Goal: Information Seeking & Learning: Check status

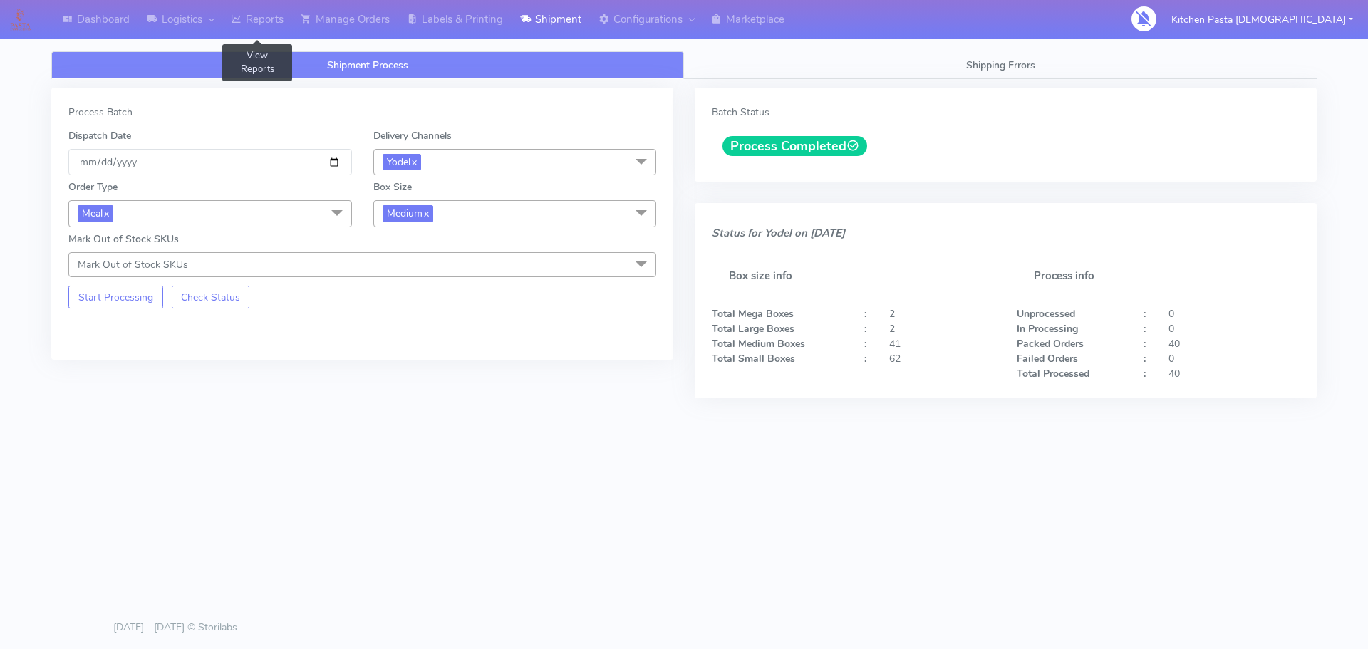
click at [268, 11] on link "Reports" at bounding box center [257, 19] width 70 height 39
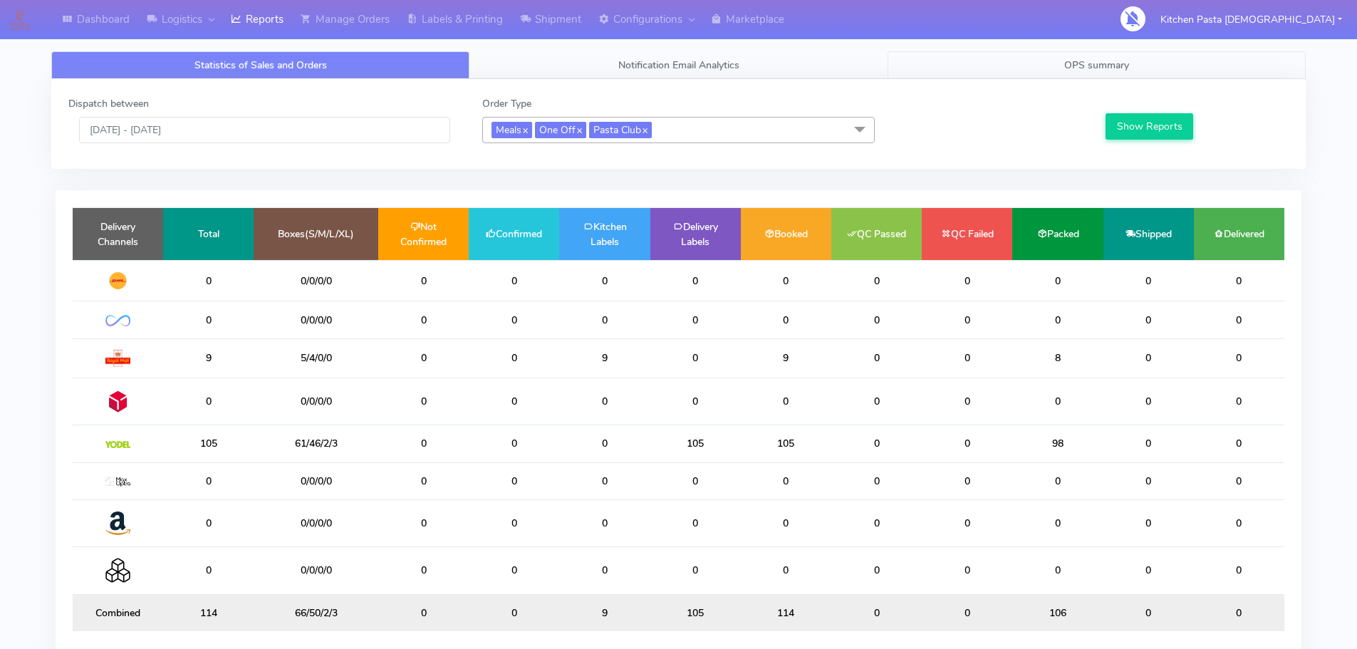
drag, startPoint x: 1126, startPoint y: 40, endPoint x: 1137, endPoint y: 68, distance: 30.0
click at [1126, 40] on div "Statistics of Sales and Orders Notification Email Analytics OPS summary Dispatc…" at bounding box center [678, 356] width 1255 height 661
click at [1138, 72] on link "OPS summary" at bounding box center [1097, 65] width 418 height 28
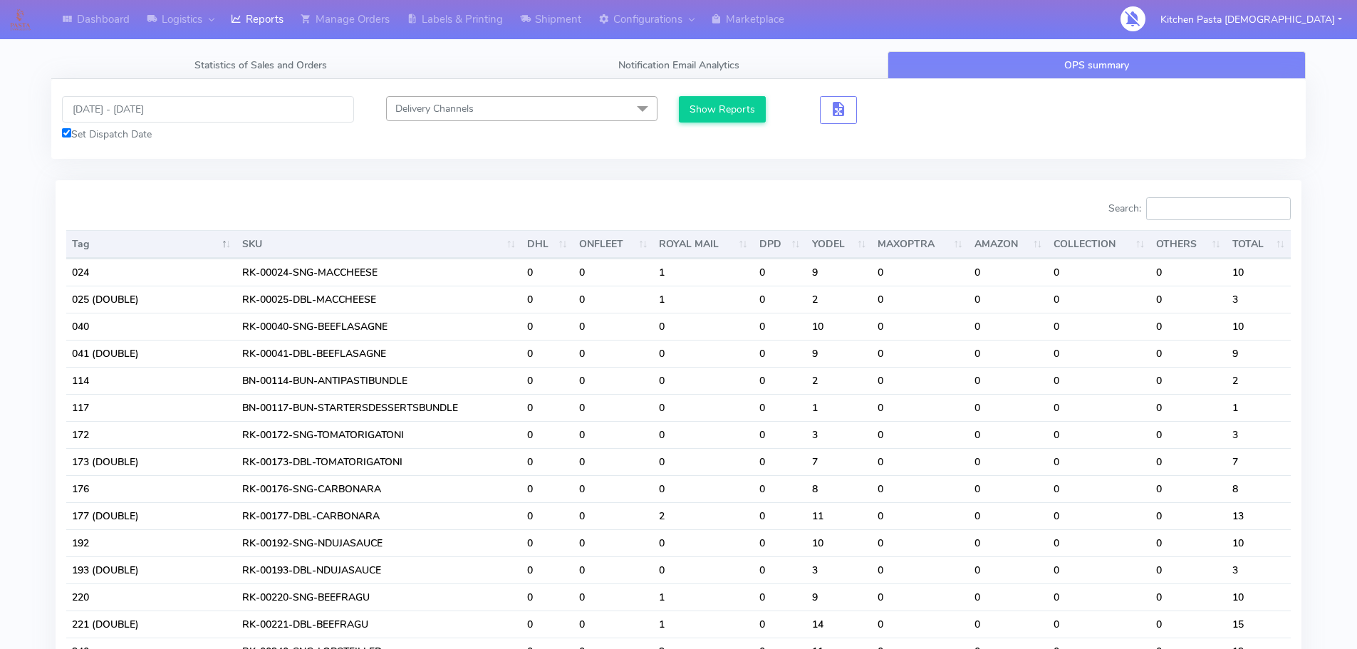
click at [1218, 215] on input "Search:" at bounding box center [1218, 208] width 145 height 23
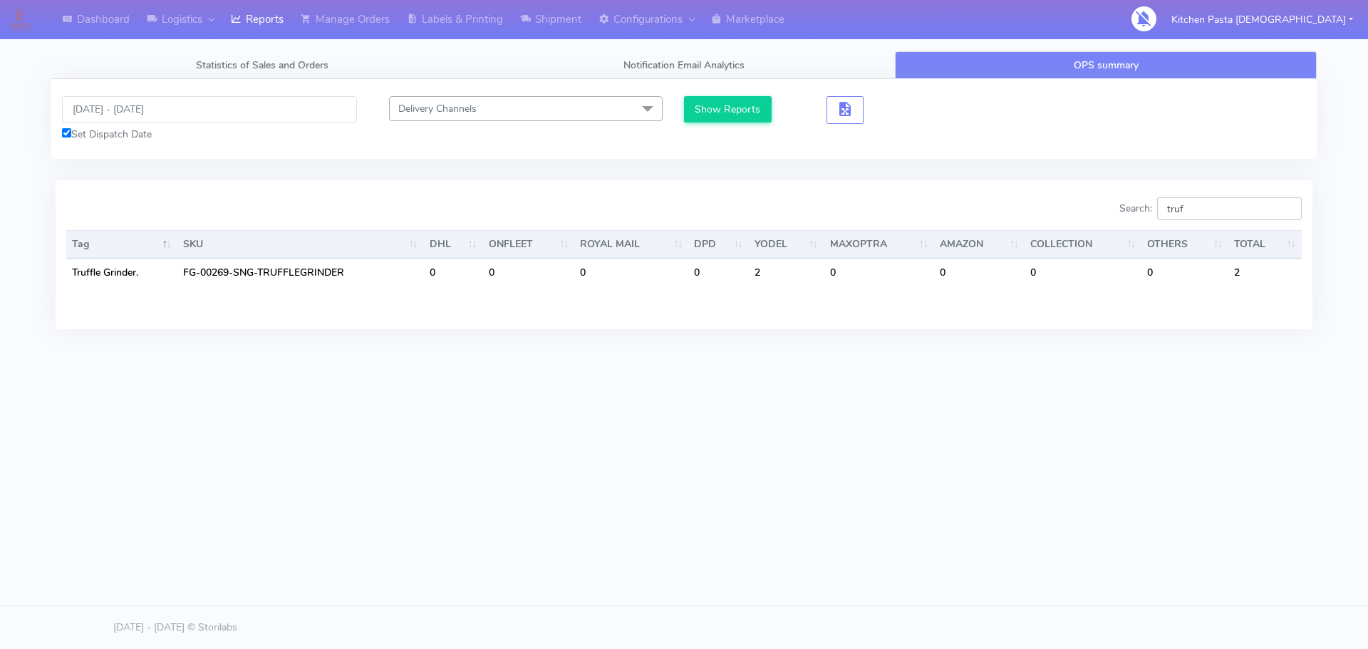
type input "truf"
click at [232, 102] on input "[DATE] - [DATE]" at bounding box center [209, 109] width 295 height 26
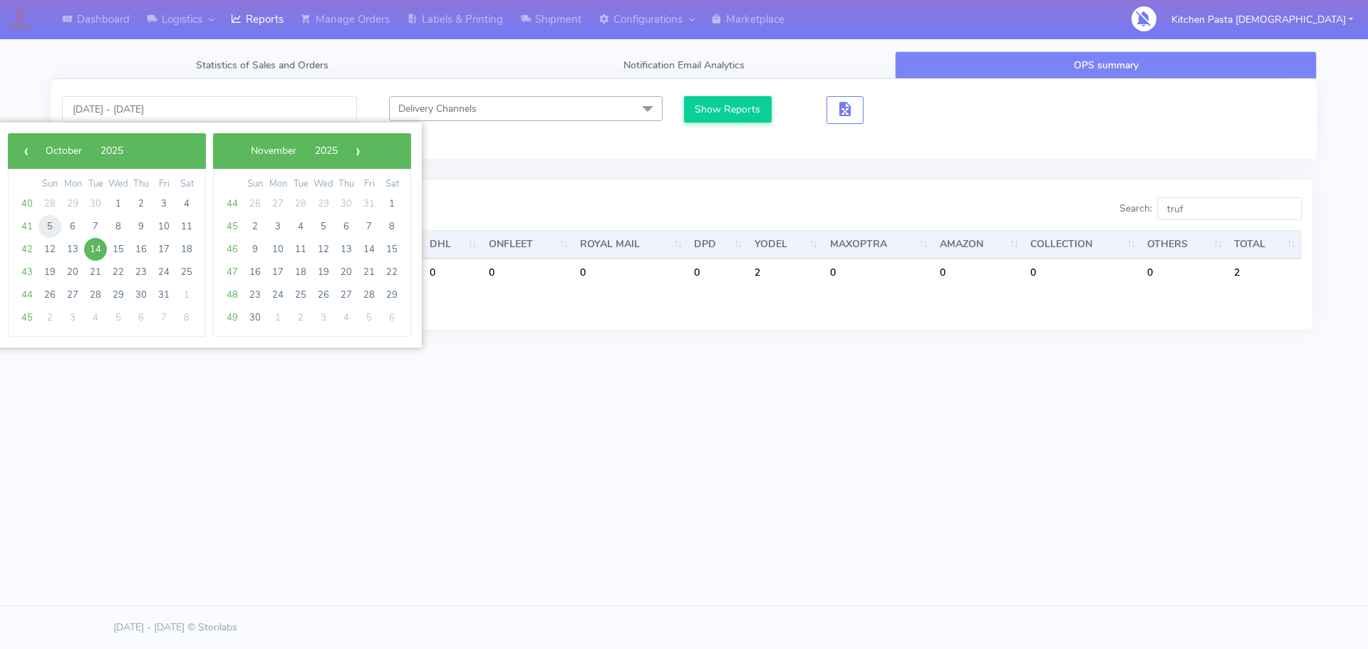
click at [53, 225] on span "5" at bounding box center [49, 226] width 23 height 23
click at [93, 244] on span "14" at bounding box center [95, 249] width 23 height 23
type input "[DATE] - [DATE]"
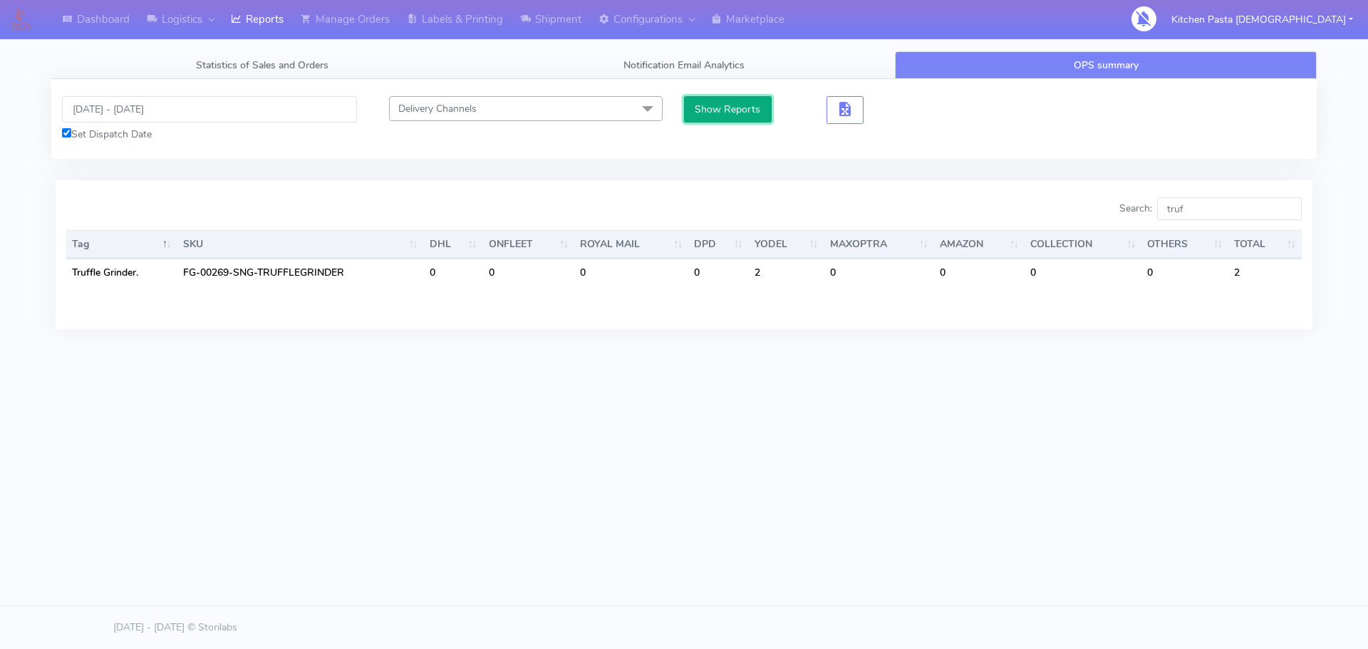
click at [707, 105] on button "Show Reports" at bounding box center [728, 109] width 88 height 26
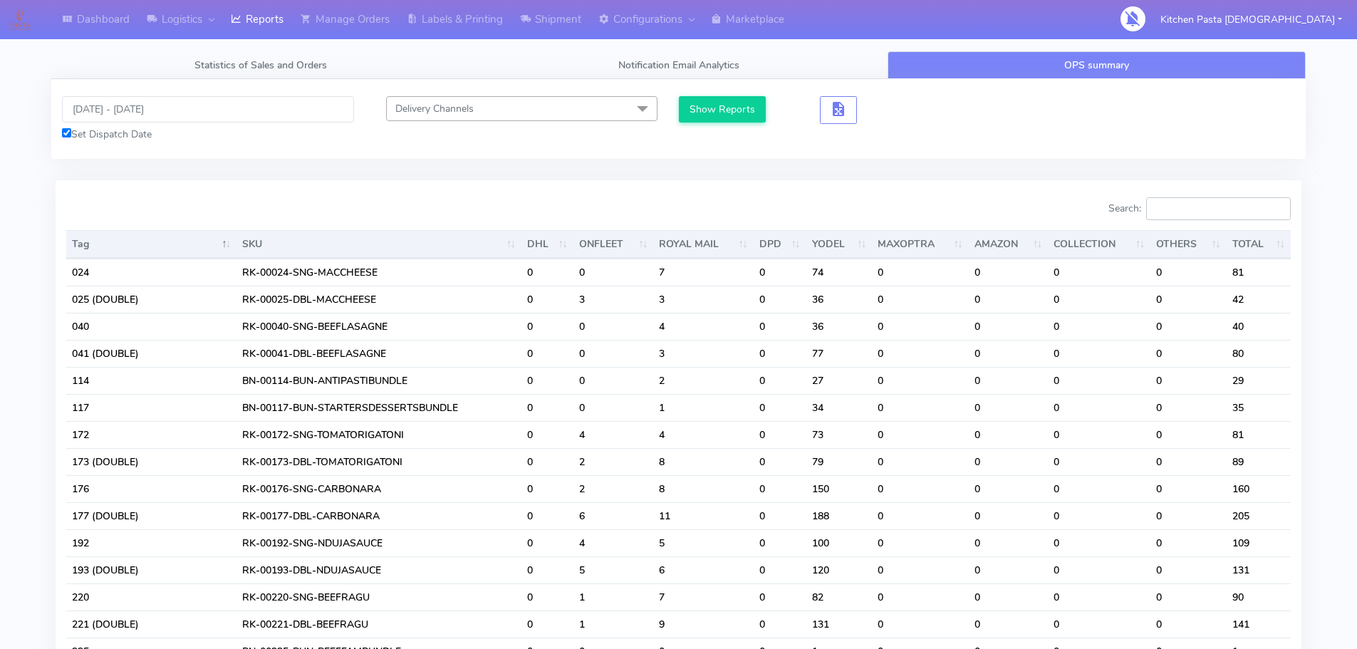
click at [1179, 209] on input "Search:" at bounding box center [1218, 208] width 145 height 23
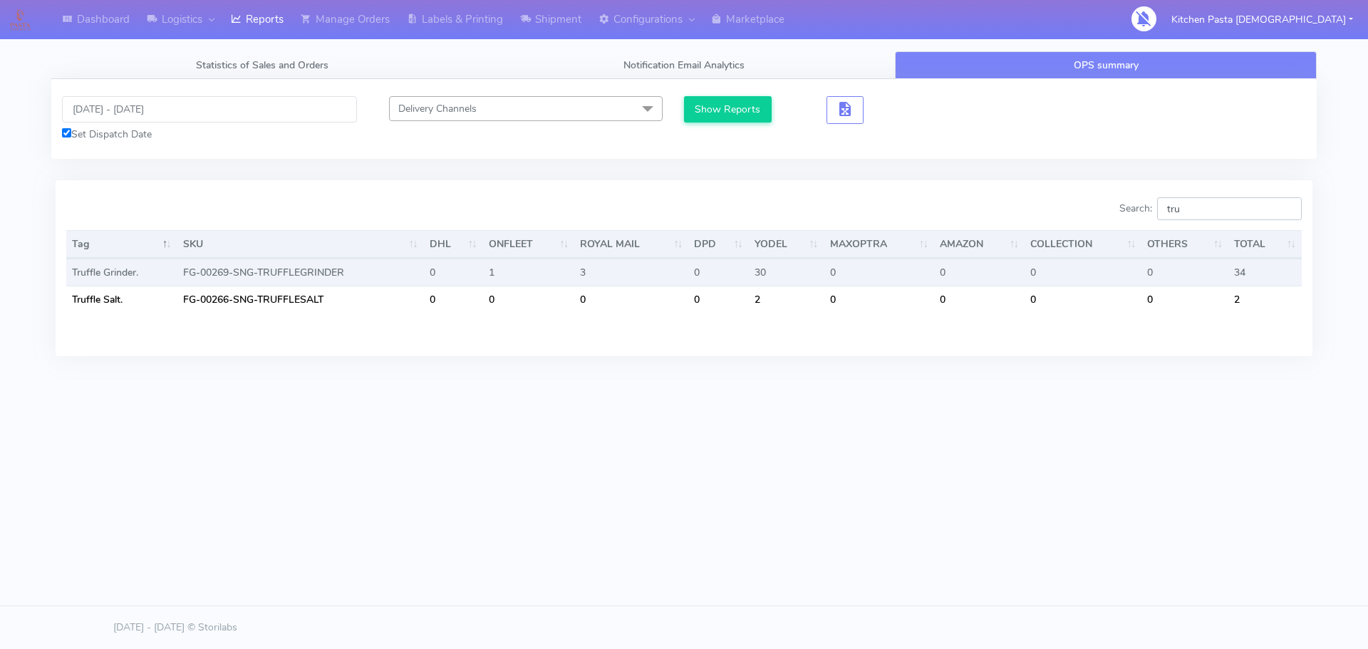
type input "tru"
drag, startPoint x: 1253, startPoint y: 268, endPoint x: 1200, endPoint y: 268, distance: 53.4
click at [1200, 268] on tr "Truffle Grinder. FG-00269-SNG-TRUFFLEGRINDER 0 1 3 0 30 0 0 0 0 34" at bounding box center [683, 272] width 1235 height 27
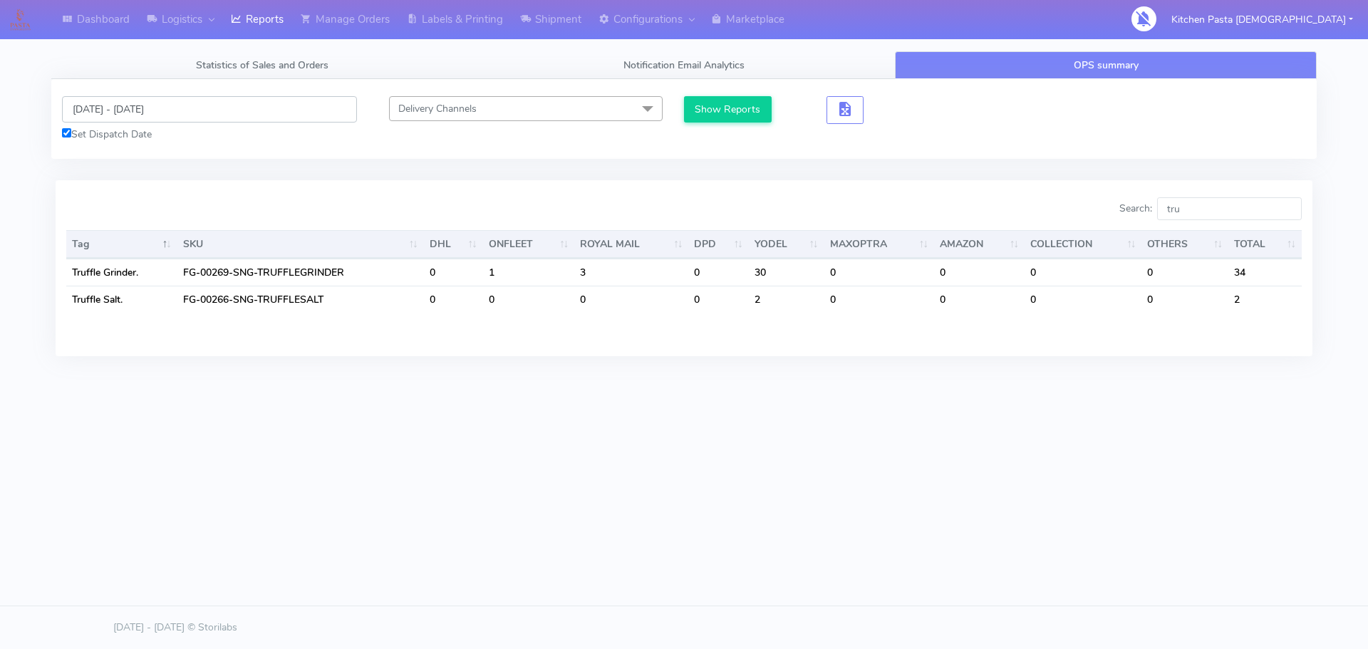
click at [203, 107] on input "[DATE] - [DATE]" at bounding box center [209, 109] width 295 height 26
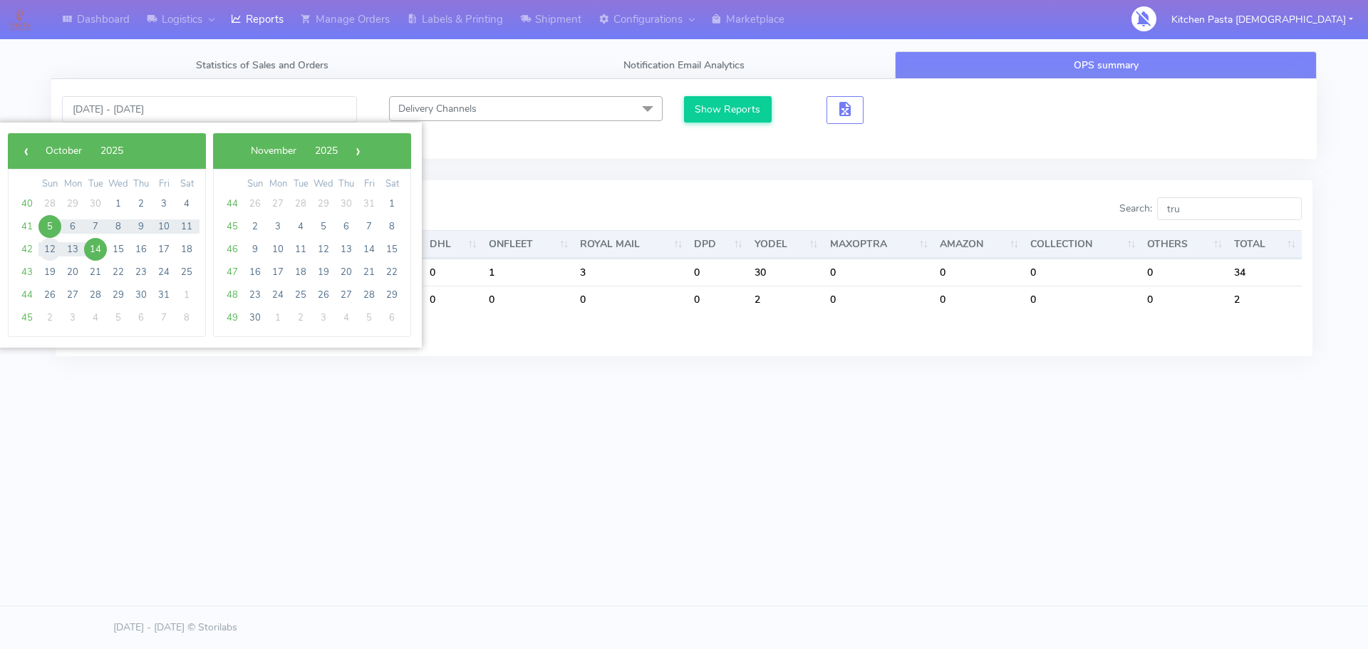
click at [50, 246] on span "12" at bounding box center [49, 249] width 23 height 23
drag, startPoint x: 150, startPoint y: 391, endPoint x: 173, endPoint y: 331, distance: 65.0
click at [152, 388] on div "Statistics of Sales and Orders Notification Email Analytics OPS summary Dispatc…" at bounding box center [684, 225] width 1287 height 348
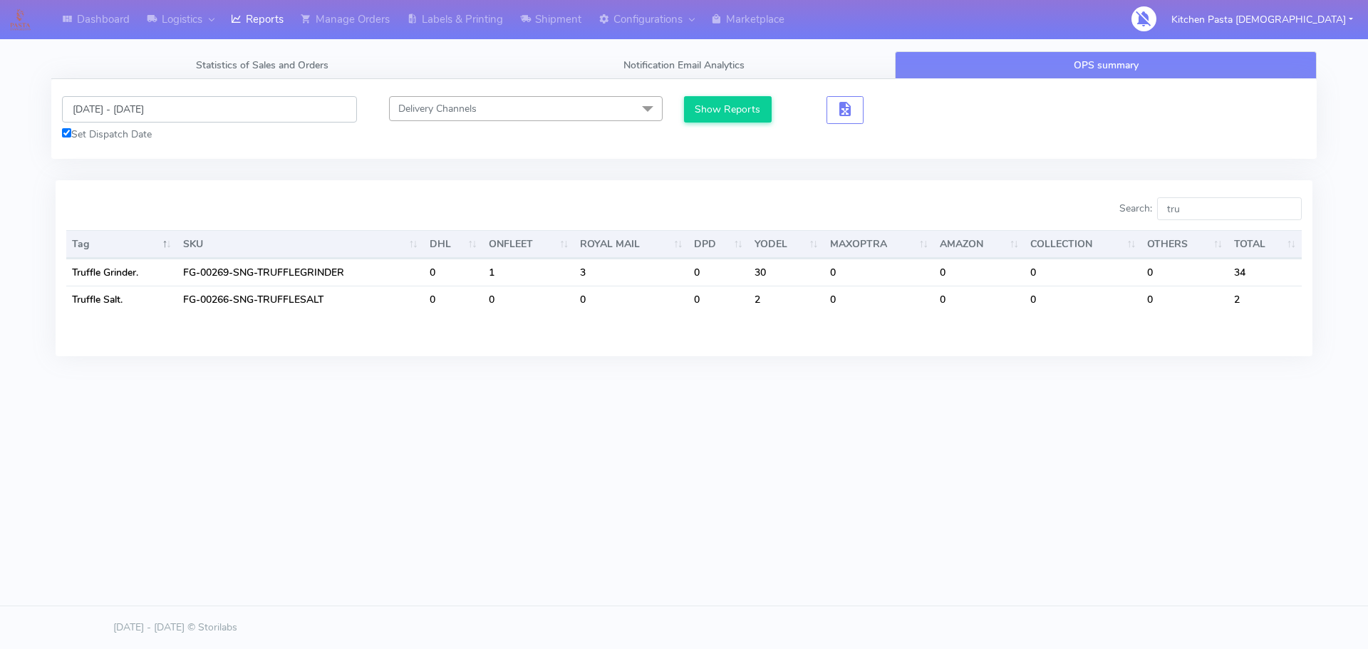
click at [252, 98] on input "[DATE] - [DATE]" at bounding box center [209, 109] width 295 height 26
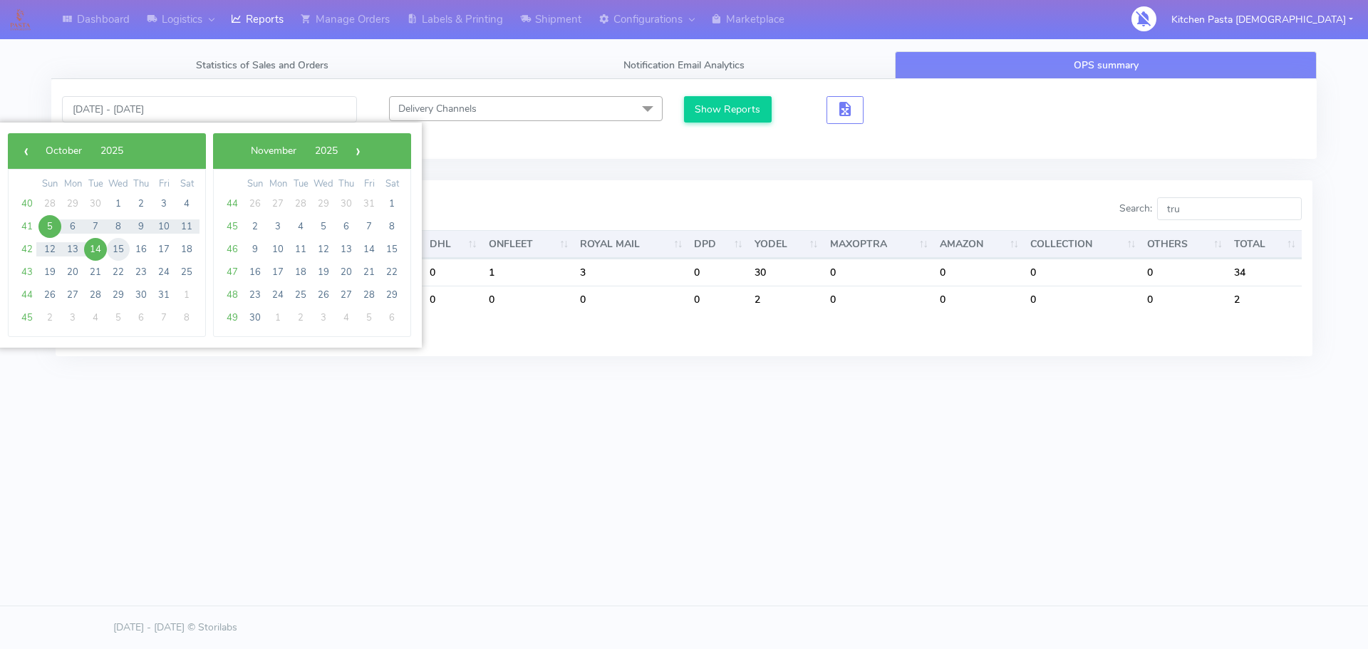
click at [127, 254] on span "15" at bounding box center [118, 249] width 23 height 23
click at [127, 252] on span "15" at bounding box center [118, 249] width 23 height 23
type input "[DATE] - [DATE]"
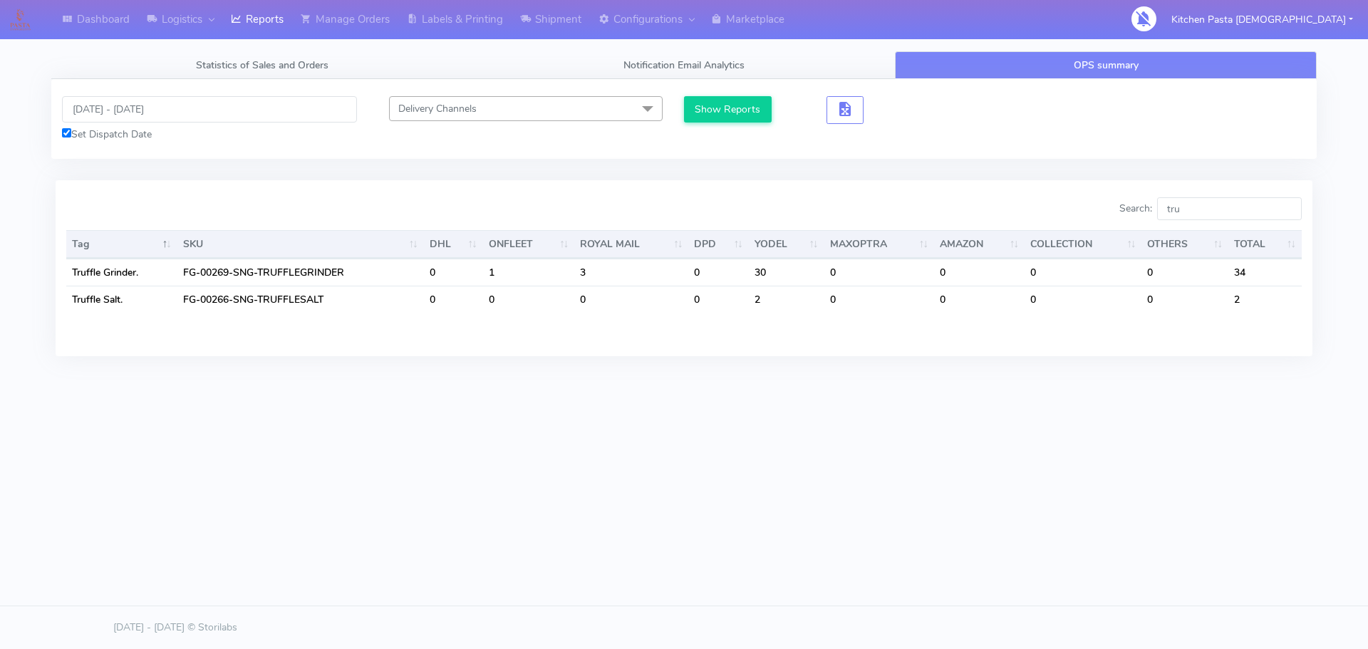
click at [742, 125] on div "Show Reports" at bounding box center [842, 119] width 316 height 46
click at [742, 110] on button "Show Reports" at bounding box center [728, 109] width 88 height 26
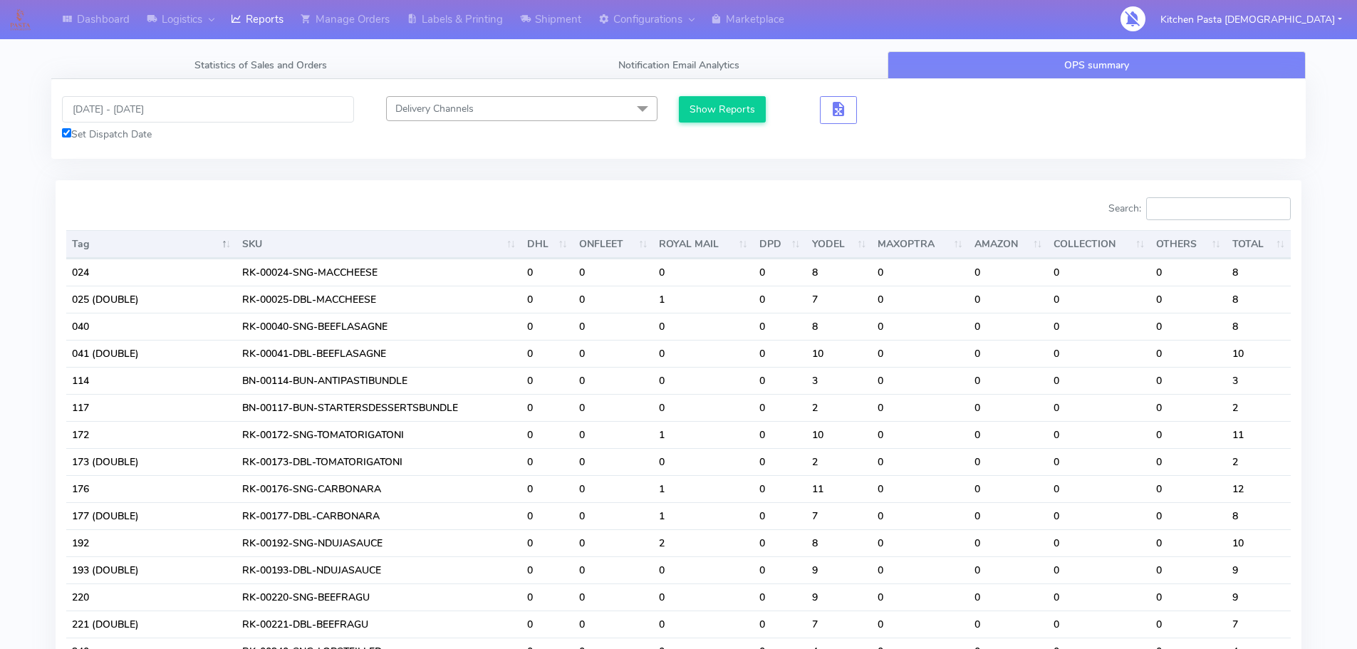
click at [1169, 212] on input "Search:" at bounding box center [1218, 208] width 145 height 23
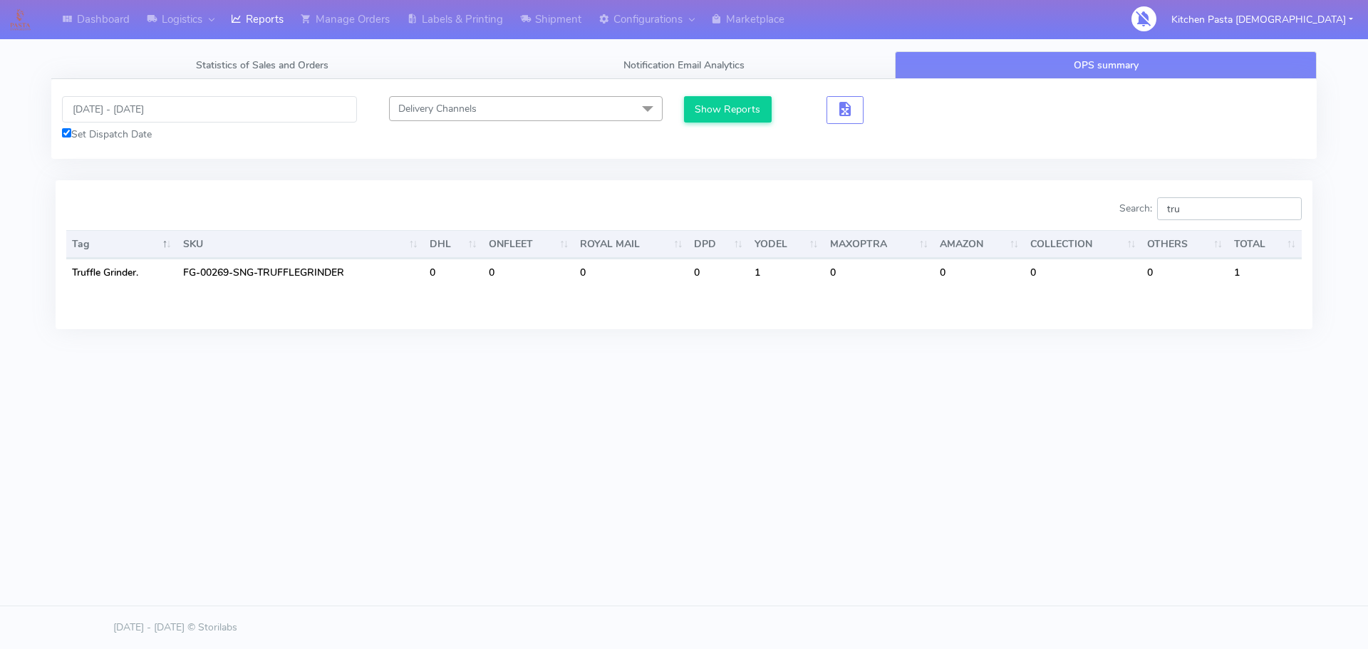
type input "tru"
